Goal: Use online tool/utility: Use online tool/utility

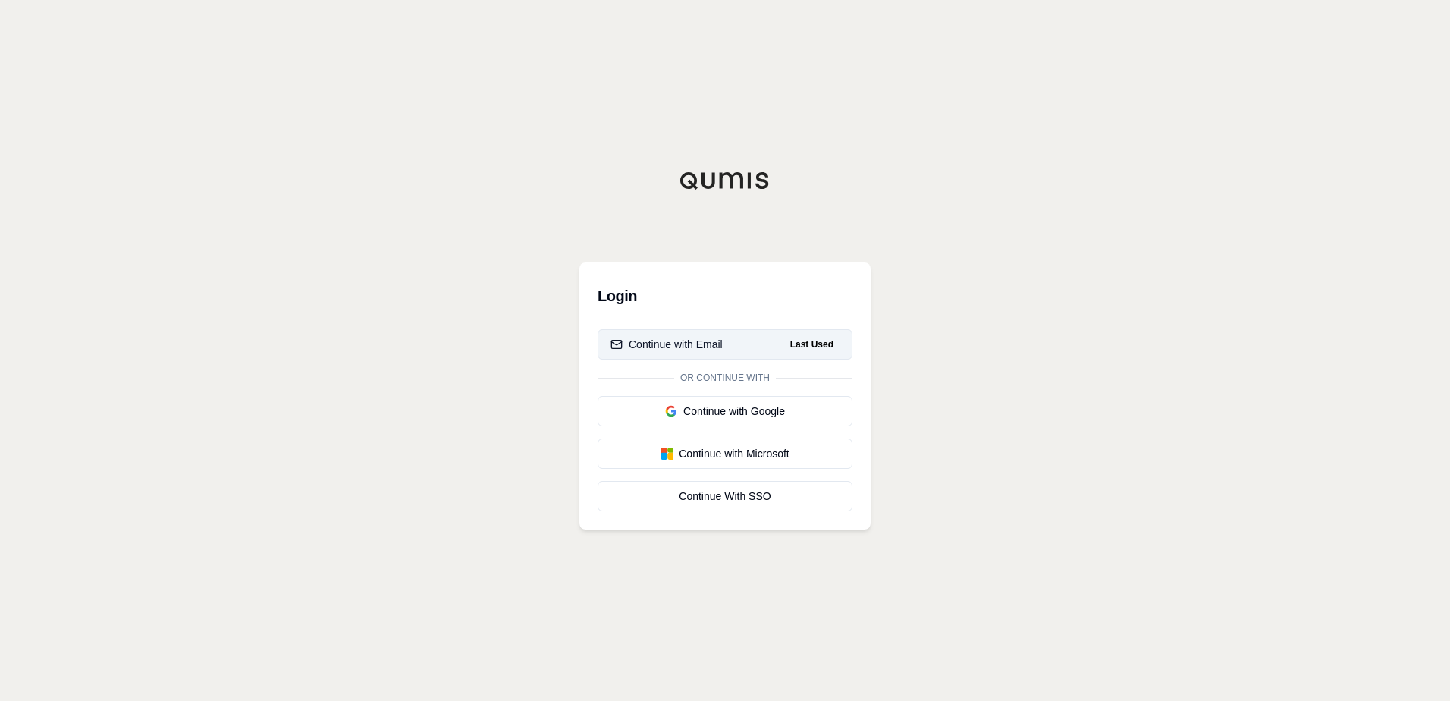
click at [679, 348] on div "Continue with Email" at bounding box center [666, 344] width 112 height 15
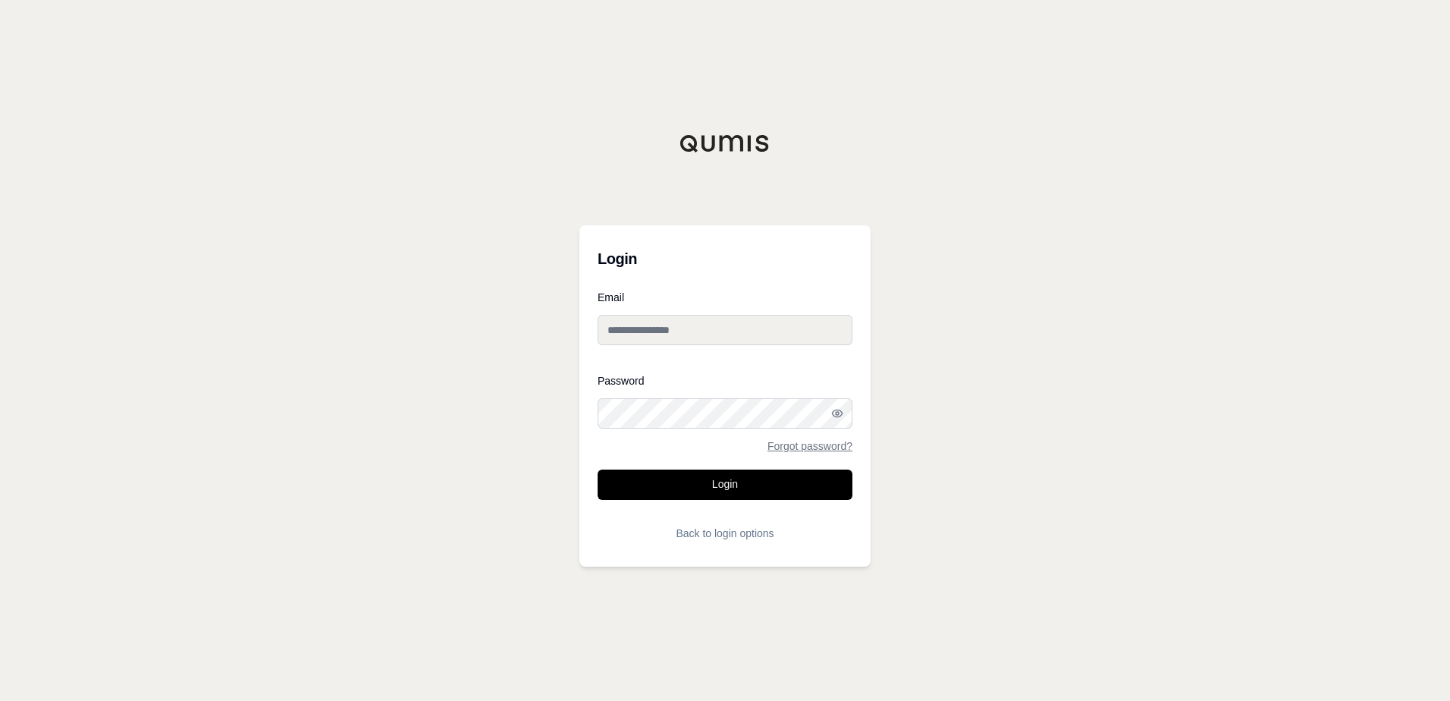
click at [655, 334] on input "Email" at bounding box center [724, 330] width 255 height 30
type input "**********"
click at [597, 469] on button "Login" at bounding box center [724, 484] width 255 height 30
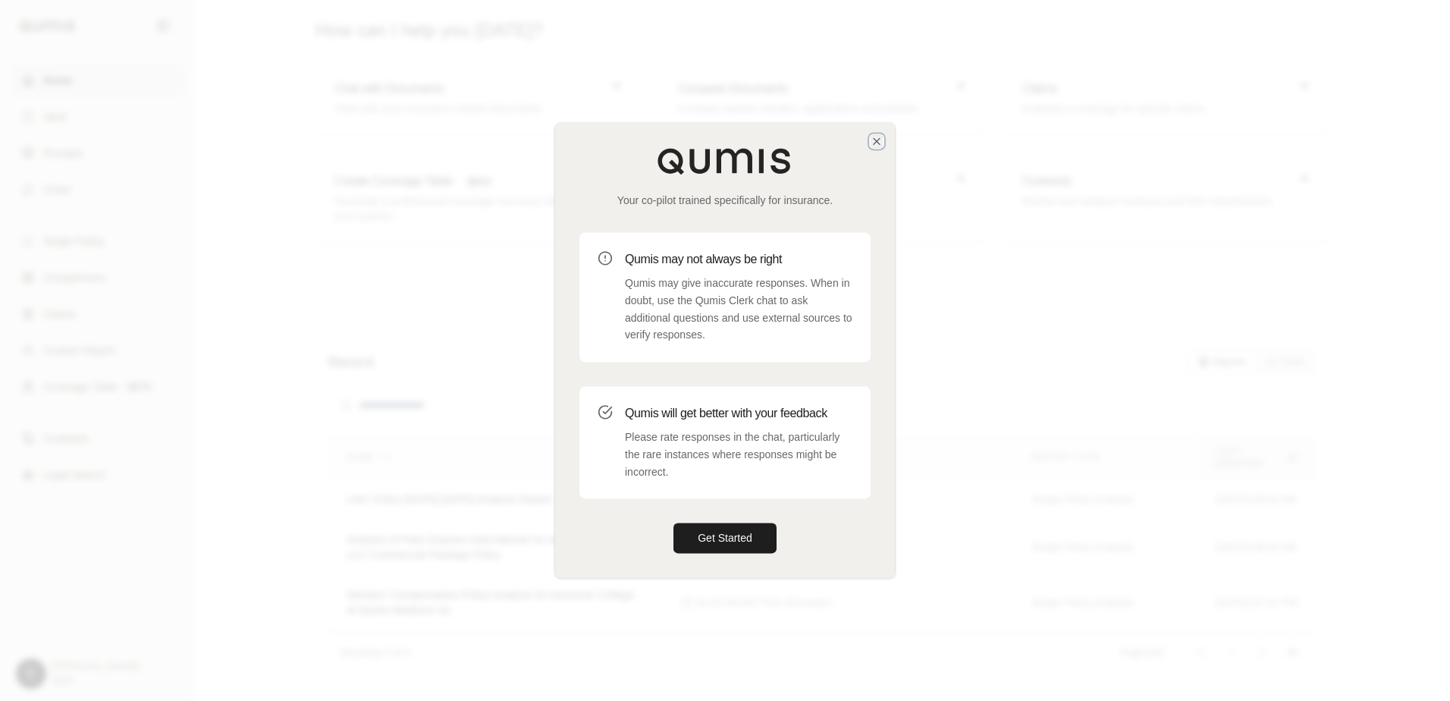
drag, startPoint x: 878, startPoint y: 141, endPoint x: 877, endPoint y: 150, distance: 9.2
click at [878, 141] on icon "button" at bounding box center [876, 141] width 12 height 12
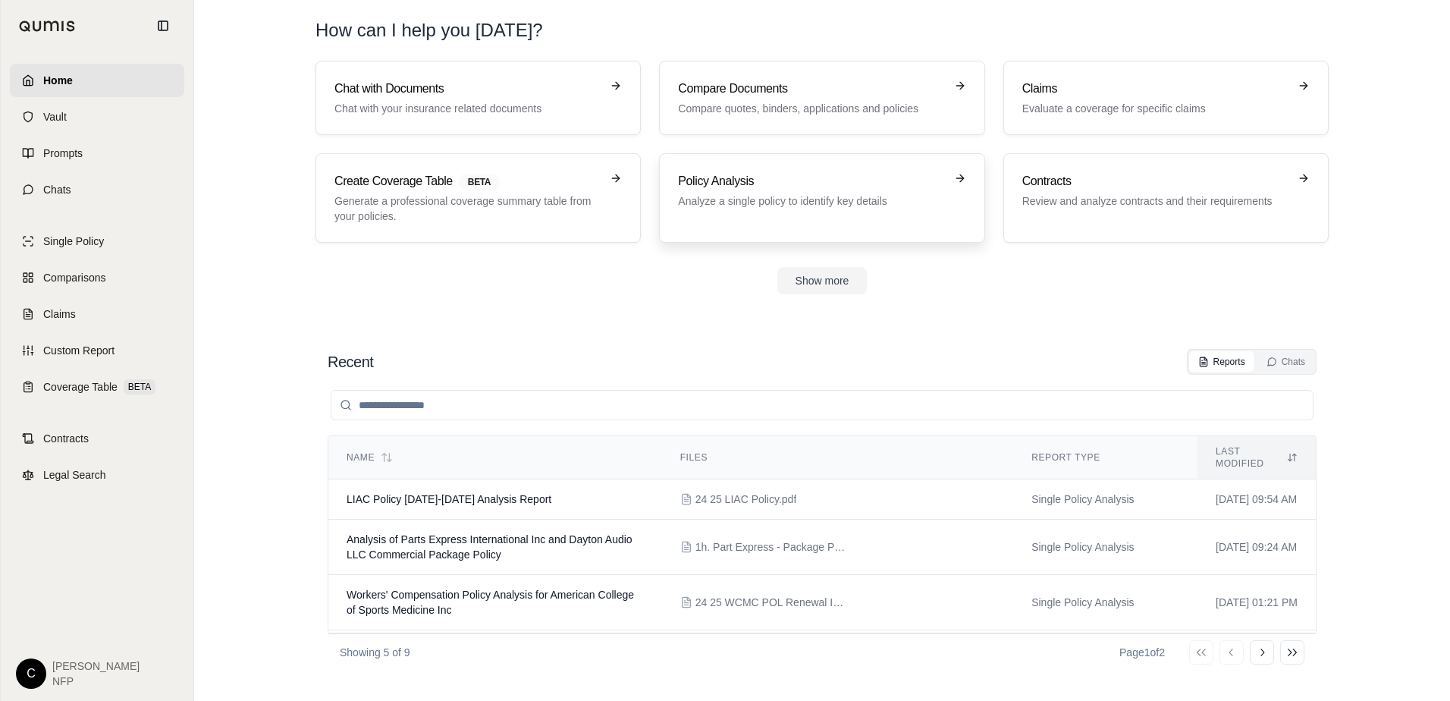
click at [766, 180] on h3 "Policy Analysis" at bounding box center [811, 181] width 266 height 18
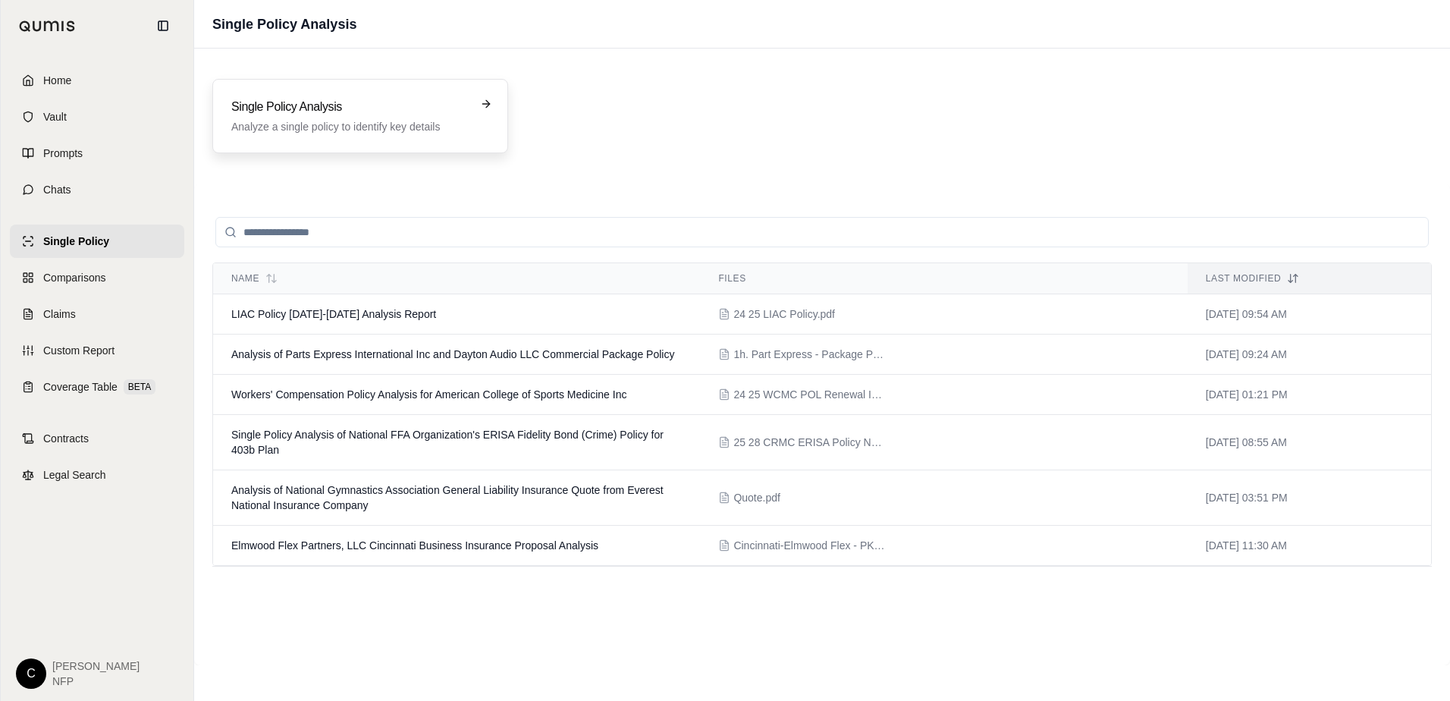
click at [347, 117] on div "Single Policy Analysis Analyze a single policy to identify key details" at bounding box center [349, 116] width 237 height 36
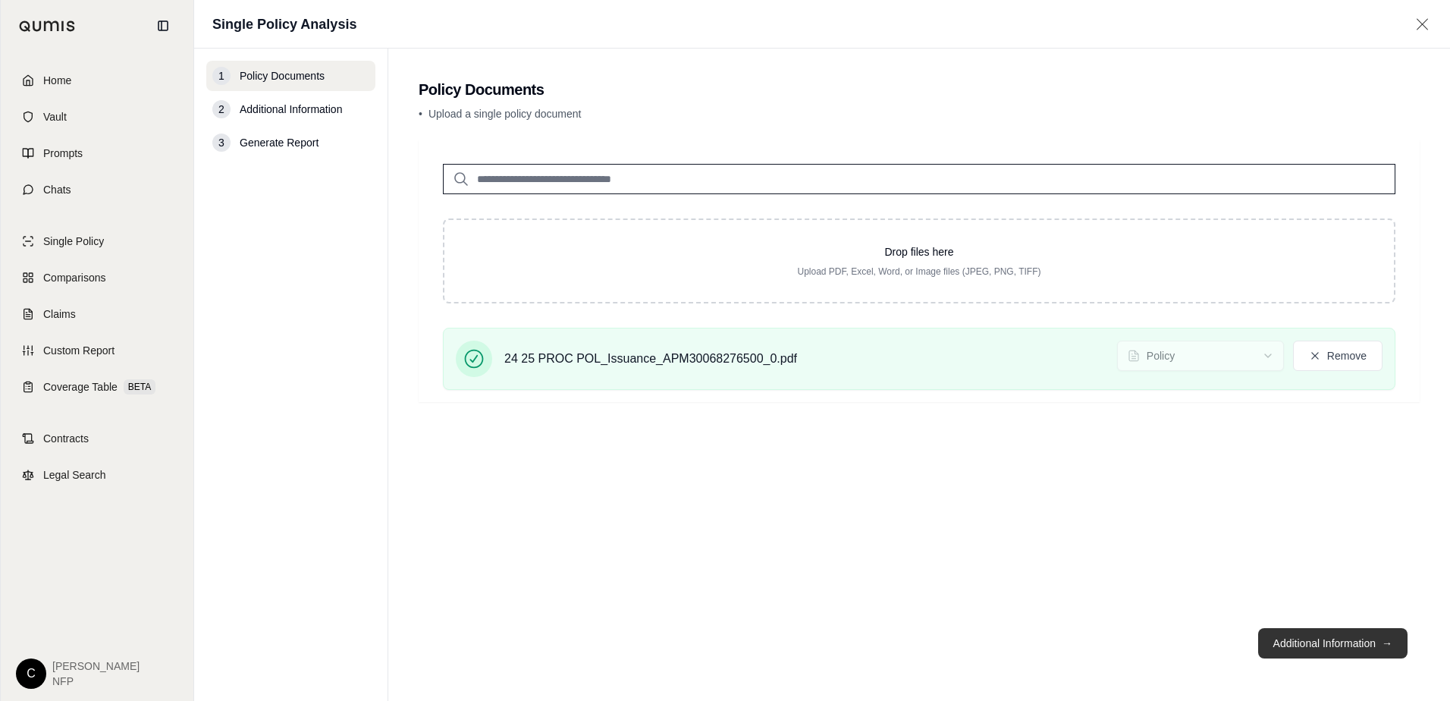
click at [1302, 632] on button "Additional Information →" at bounding box center [1332, 643] width 149 height 30
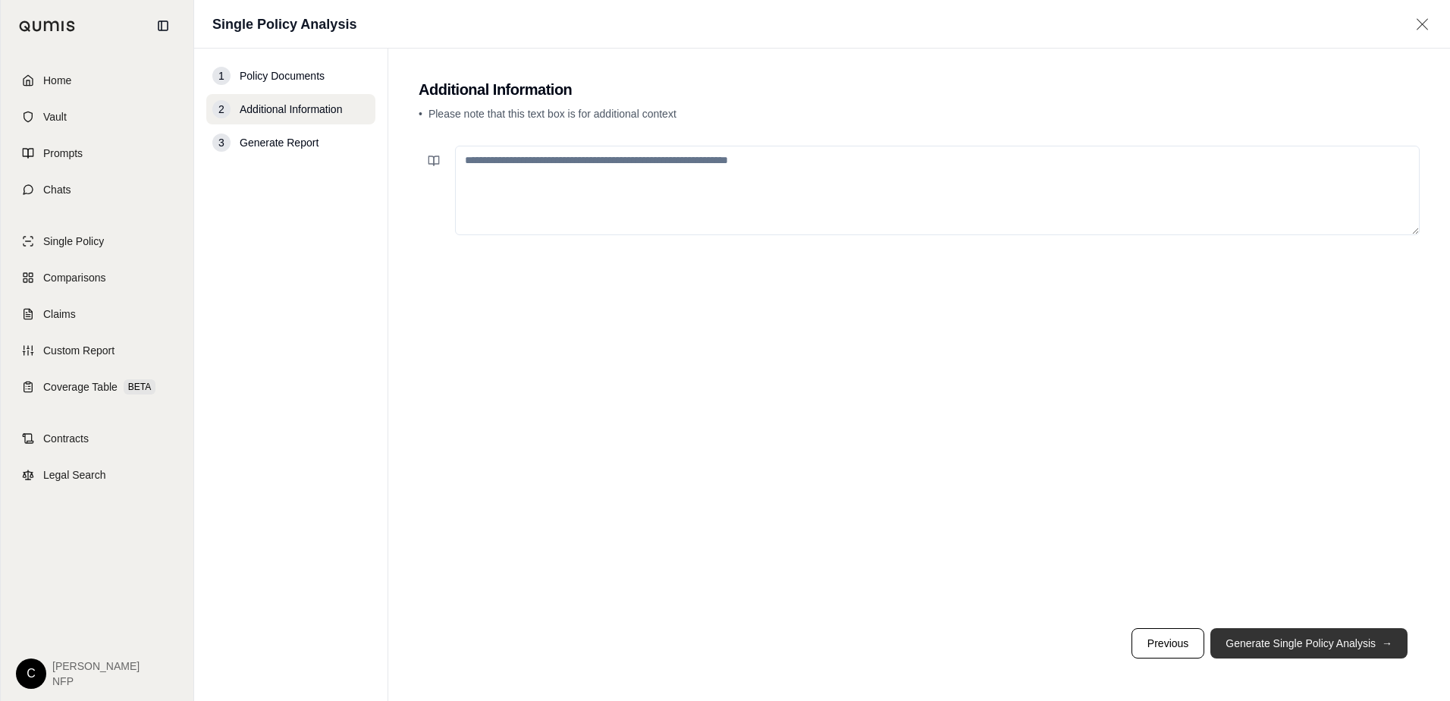
click at [1318, 645] on button "Generate Single Policy Analysis →" at bounding box center [1308, 643] width 197 height 30
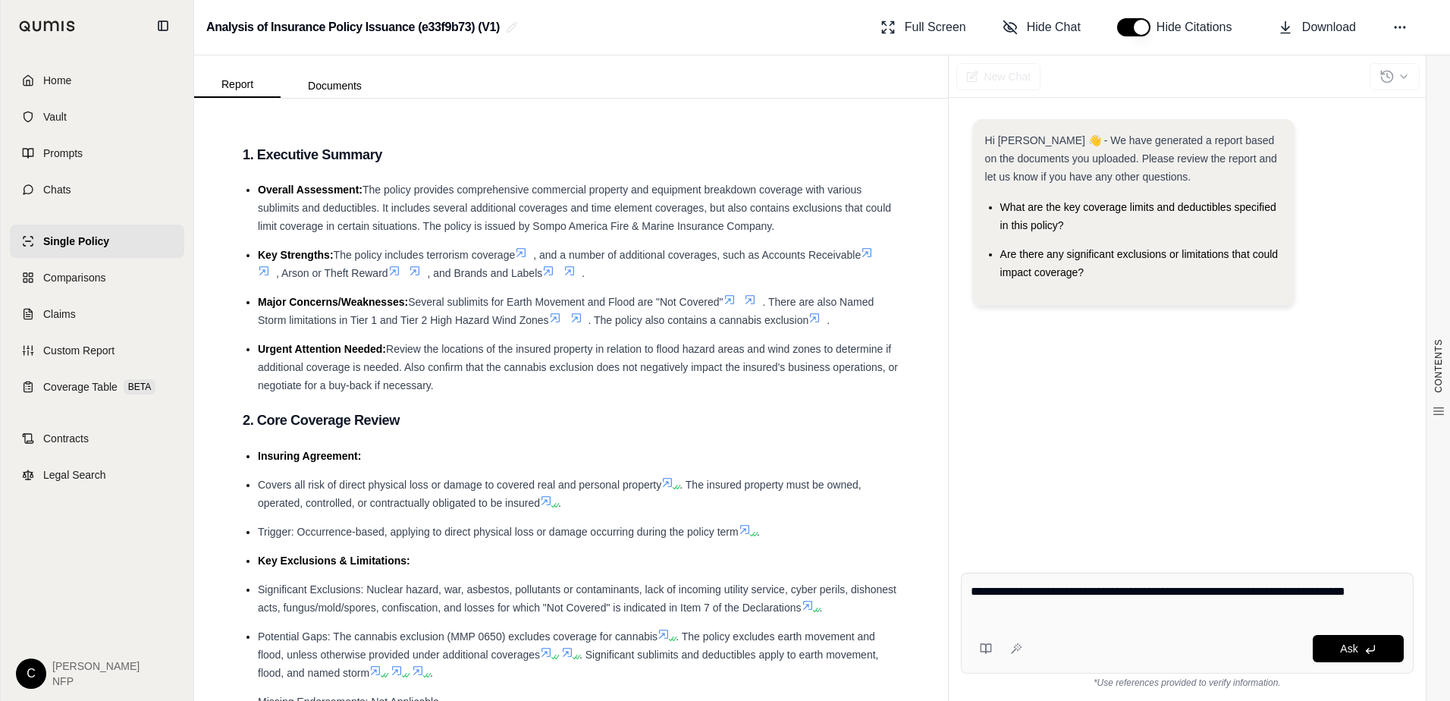
type textarea "**********"
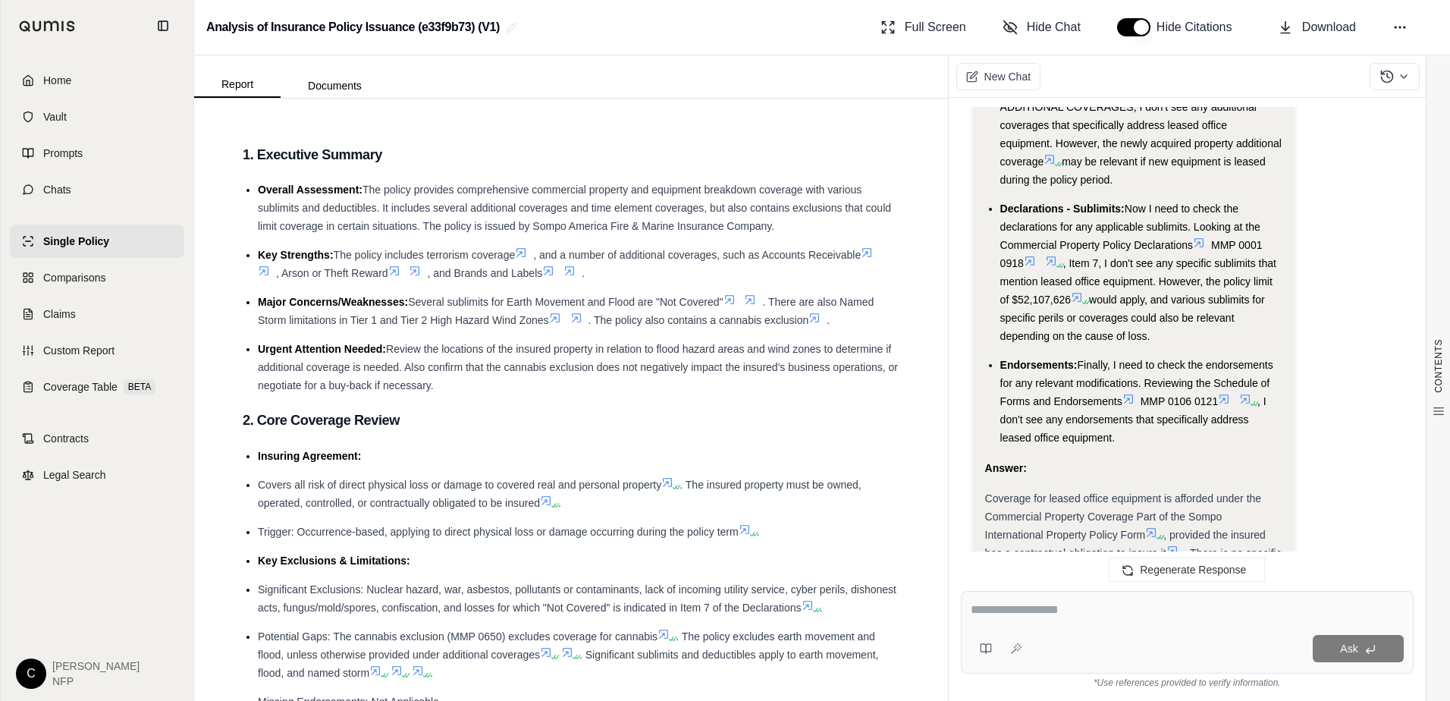
scroll to position [1253, 0]
